Goal: Transaction & Acquisition: Purchase product/service

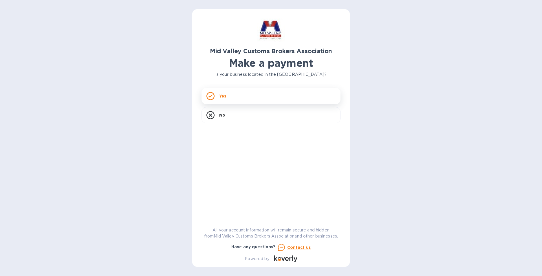
click at [214, 99] on icon at bounding box center [210, 96] width 8 height 8
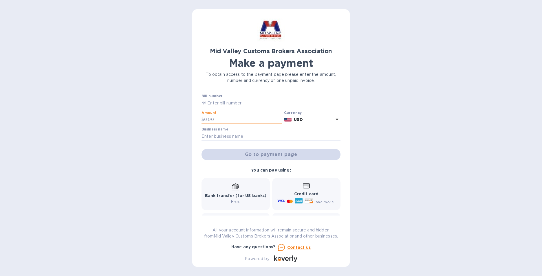
click at [220, 121] on input "text" at bounding box center [243, 119] width 78 height 9
type input "6,500.00"
click at [243, 103] on input "text" at bounding box center [273, 103] width 134 height 9
type input "2025-00054"
click at [207, 137] on input "text" at bounding box center [270, 136] width 139 height 9
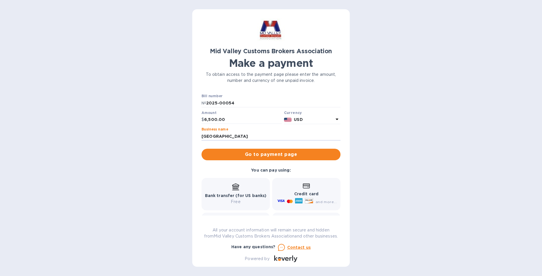
type input "[GEOGRAPHIC_DATA]"
click at [302, 194] on b "Credit card" at bounding box center [306, 194] width 24 height 5
click at [271, 155] on span "Go to payment page" at bounding box center [271, 154] width 130 height 7
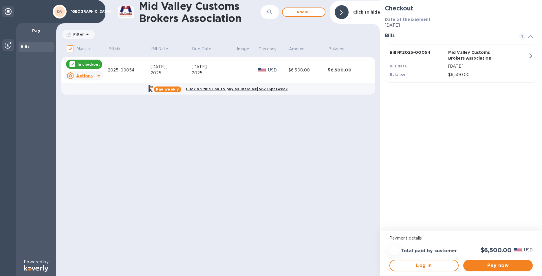
click at [98, 78] on icon at bounding box center [98, 75] width 7 height 7
click at [91, 100] on b "Open bill" at bounding box center [91, 99] width 19 height 5
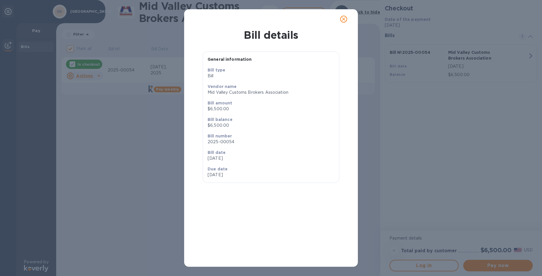
click at [344, 20] on icon "close" at bounding box center [344, 19] width 6 height 6
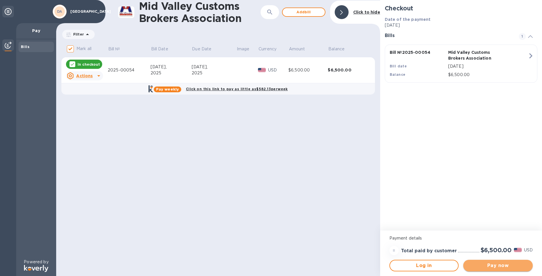
click at [513, 267] on span "Pay now" at bounding box center [498, 265] width 60 height 7
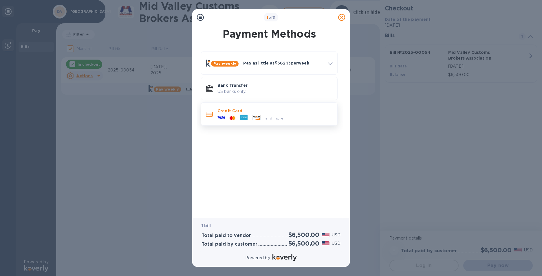
click at [227, 110] on p "Credit Card" at bounding box center [274, 111] width 115 height 6
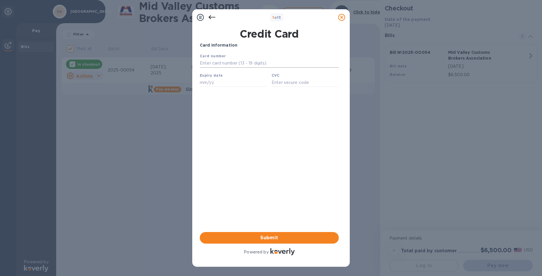
click at [205, 63] on input "text" at bounding box center [269, 63] width 139 height 9
type input "[CREDIT_CARD_NUMBER]"
click at [209, 87] on input "text" at bounding box center [233, 82] width 67 height 9
type input "10/28"
click at [279, 84] on input "text" at bounding box center [304, 82] width 67 height 9
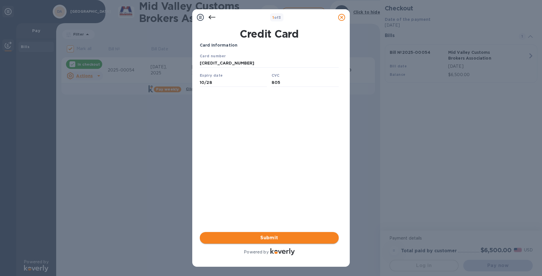
type input "805"
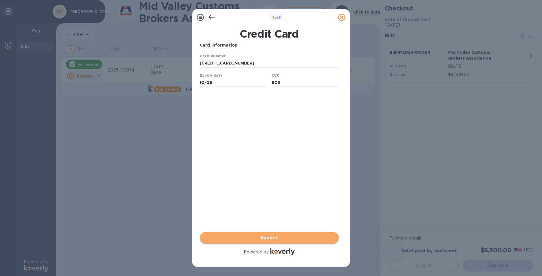
click at [282, 242] on button "Submit" at bounding box center [269, 238] width 139 height 12
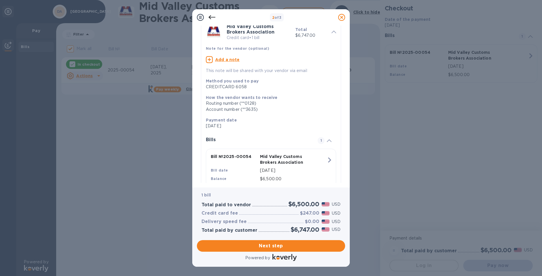
scroll to position [16, 0]
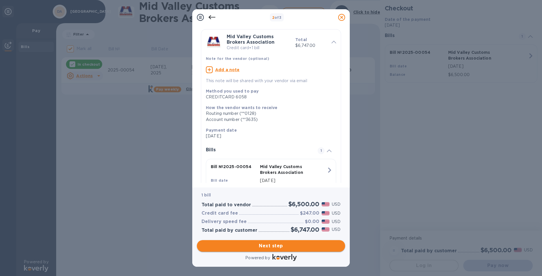
click at [275, 247] on span "Next step" at bounding box center [270, 245] width 139 height 7
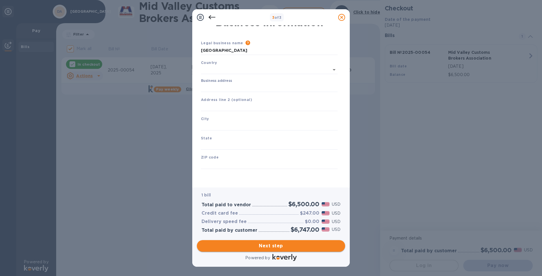
type input "[GEOGRAPHIC_DATA]"
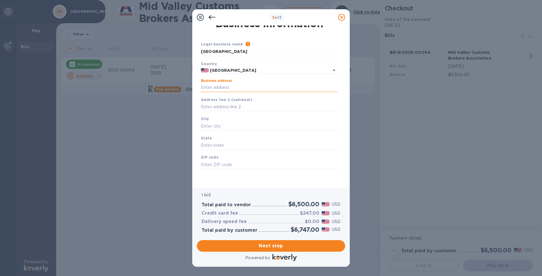
click at [226, 89] on input "Business address" at bounding box center [269, 87] width 137 height 9
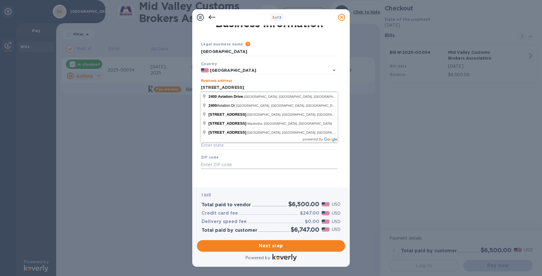
type input "[STREET_ADDRESS]"
click at [208, 163] on input "text" at bounding box center [269, 164] width 137 height 9
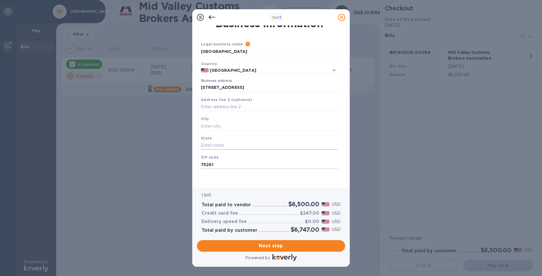
type input "75261"
click at [219, 145] on input "text" at bounding box center [269, 145] width 137 height 9
type input "t"
type input "[US_STATE]"
click at [205, 126] on input "text" at bounding box center [269, 126] width 137 height 9
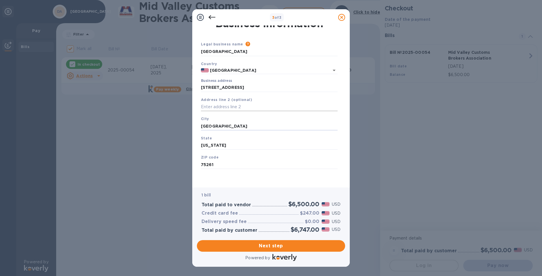
type input "[GEOGRAPHIC_DATA]"
click at [213, 107] on input "text" at bounding box center [269, 107] width 137 height 9
type input "PO Box 619428"
click at [255, 246] on span "Next step" at bounding box center [270, 245] width 139 height 7
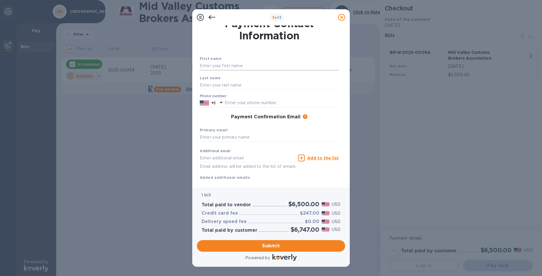
click at [210, 68] on input "text" at bounding box center [269, 66] width 139 height 9
type input "[PERSON_NAME]"
click at [206, 88] on input "text" at bounding box center [269, 85] width 139 height 9
type input "[PERSON_NAME]"
click at [320, 102] on input "text" at bounding box center [282, 103] width 114 height 9
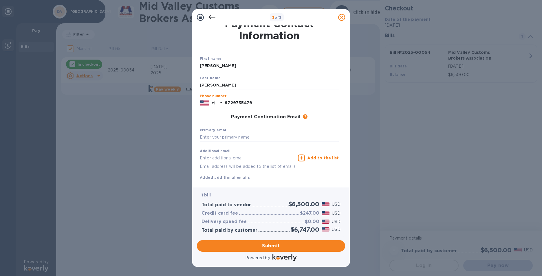
type input "9729735479"
click at [217, 123] on div "First name [PERSON_NAME] Last name [PERSON_NAME] Phone number [PHONE_NUMBER] Pa…" at bounding box center [269, 118] width 144 height 130
click at [212, 139] on input "text" at bounding box center [269, 137] width 139 height 9
type input "[EMAIL_ADDRESS][DOMAIN_NAME]"
click at [213, 156] on input "text" at bounding box center [248, 158] width 96 height 9
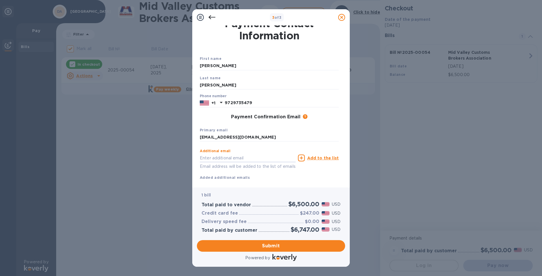
type input "[EMAIL_ADDRESS][DOMAIN_NAME]"
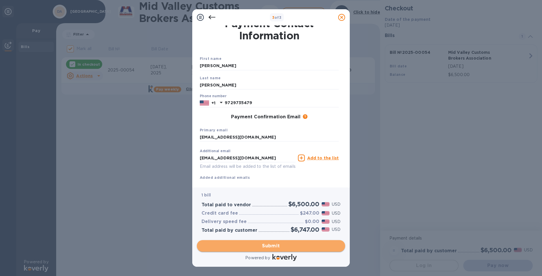
click at [273, 247] on span "Submit" at bounding box center [270, 245] width 139 height 7
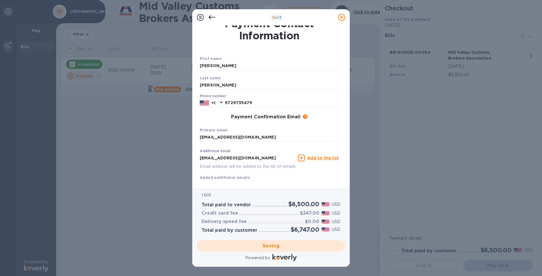
checkbox input "false"
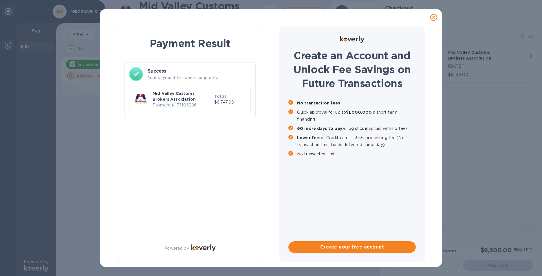
scroll to position [0, 0]
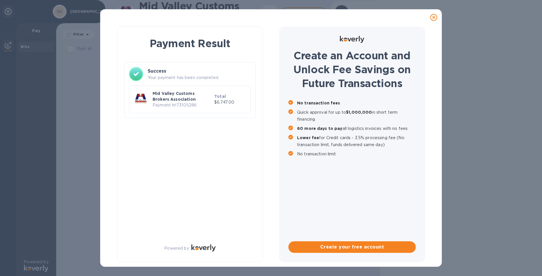
click at [169, 104] on p "Payment № 73105286" at bounding box center [181, 105] width 59 height 6
click at [174, 104] on p "Payment № 73105286" at bounding box center [181, 105] width 59 height 6
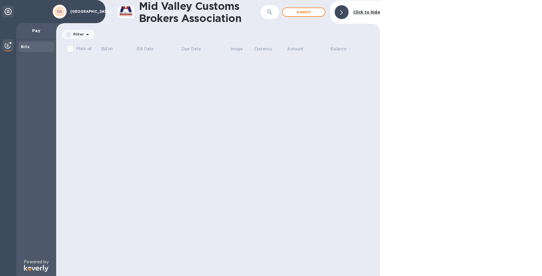
click at [87, 34] on icon at bounding box center [87, 34] width 3 height 1
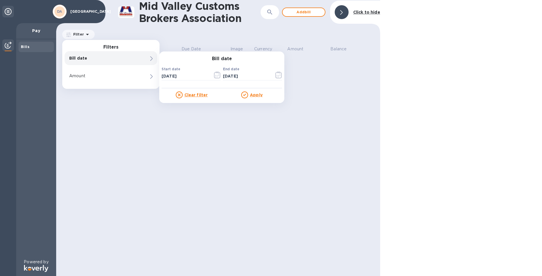
click at [444, 64] on div at bounding box center [461, 138] width 162 height 276
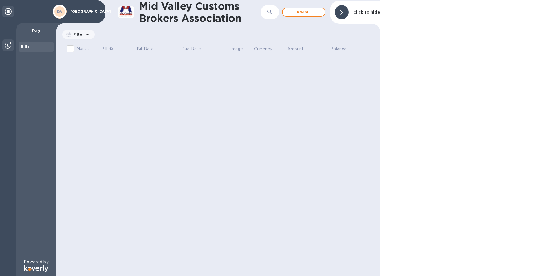
click at [6, 12] on icon at bounding box center [8, 11] width 7 height 7
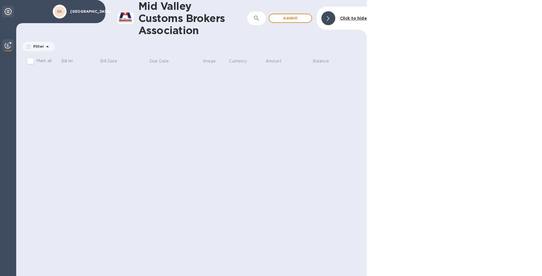
click at [6, 12] on icon at bounding box center [8, 11] width 7 height 7
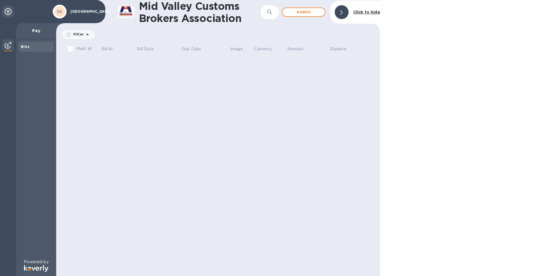
click at [9, 50] on div at bounding box center [8, 45] width 12 height 13
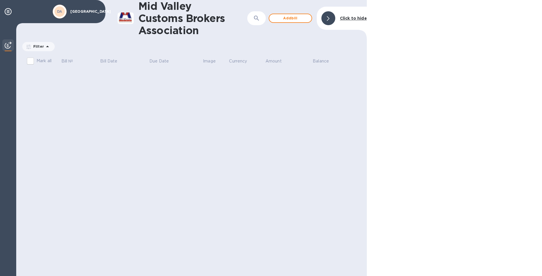
click at [9, 50] on div at bounding box center [8, 45] width 12 height 13
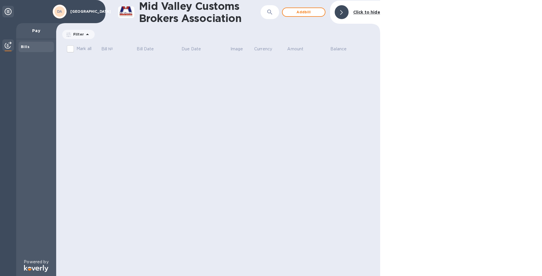
click at [38, 31] on p "Pay" at bounding box center [36, 31] width 31 height 6
click at [86, 36] on icon at bounding box center [87, 34] width 7 height 7
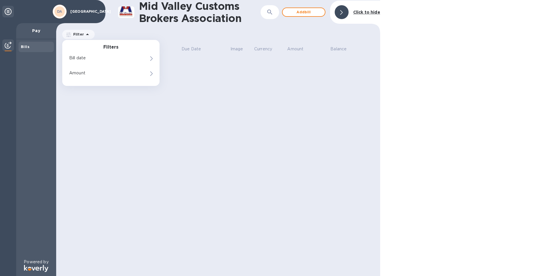
click at [86, 36] on icon at bounding box center [87, 34] width 7 height 7
